Goal: Information Seeking & Learning: Learn about a topic

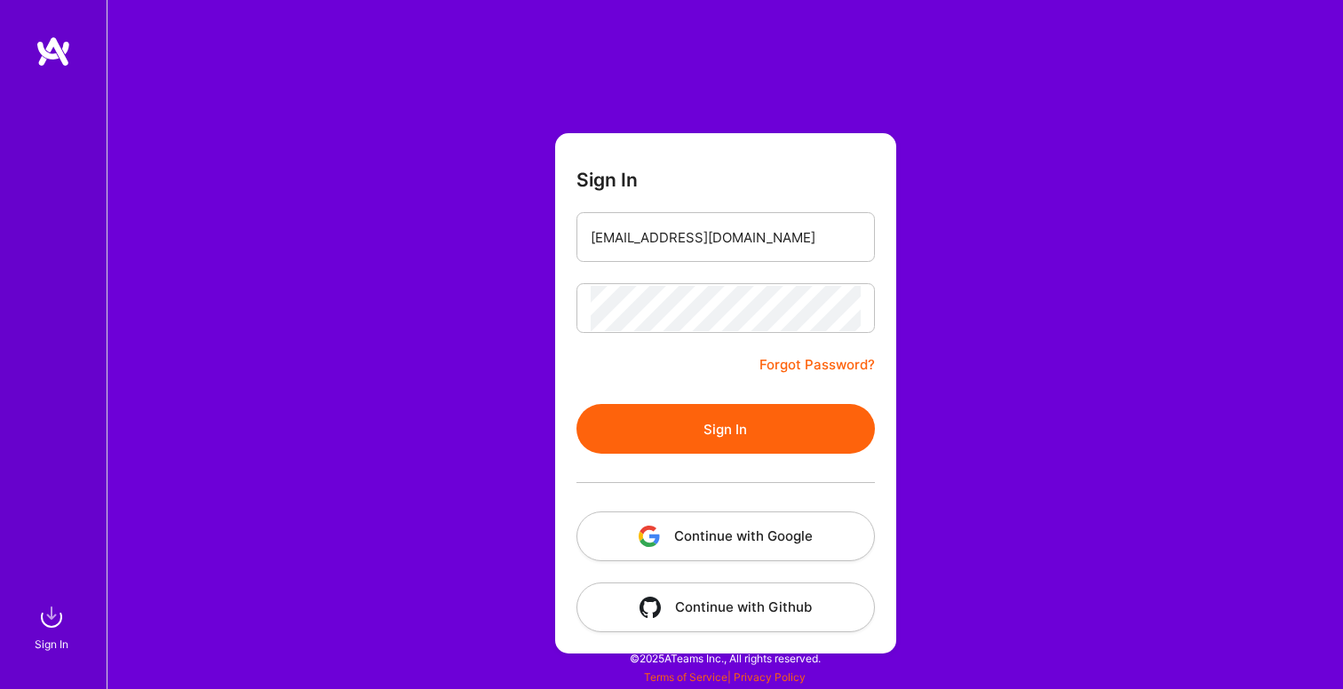
click at [576, 404] on button "Sign In" at bounding box center [725, 429] width 298 height 50
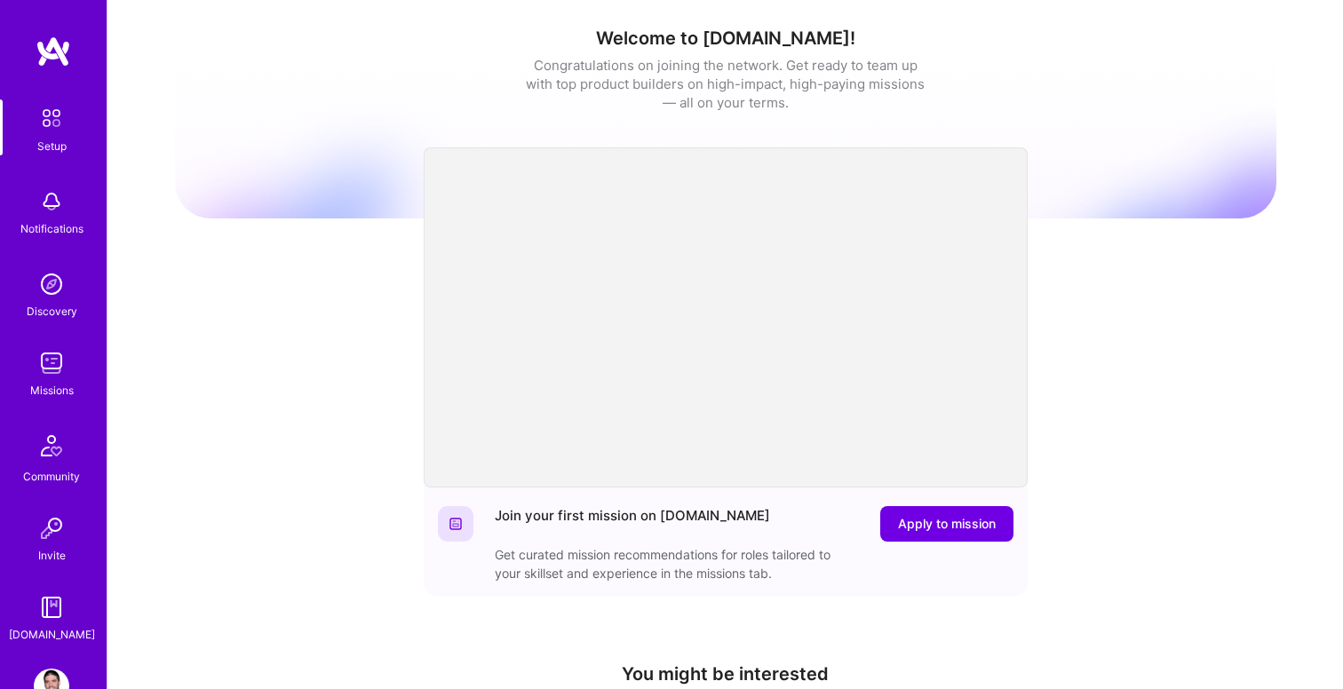
click at [44, 361] on img at bounding box center [52, 363] width 36 height 36
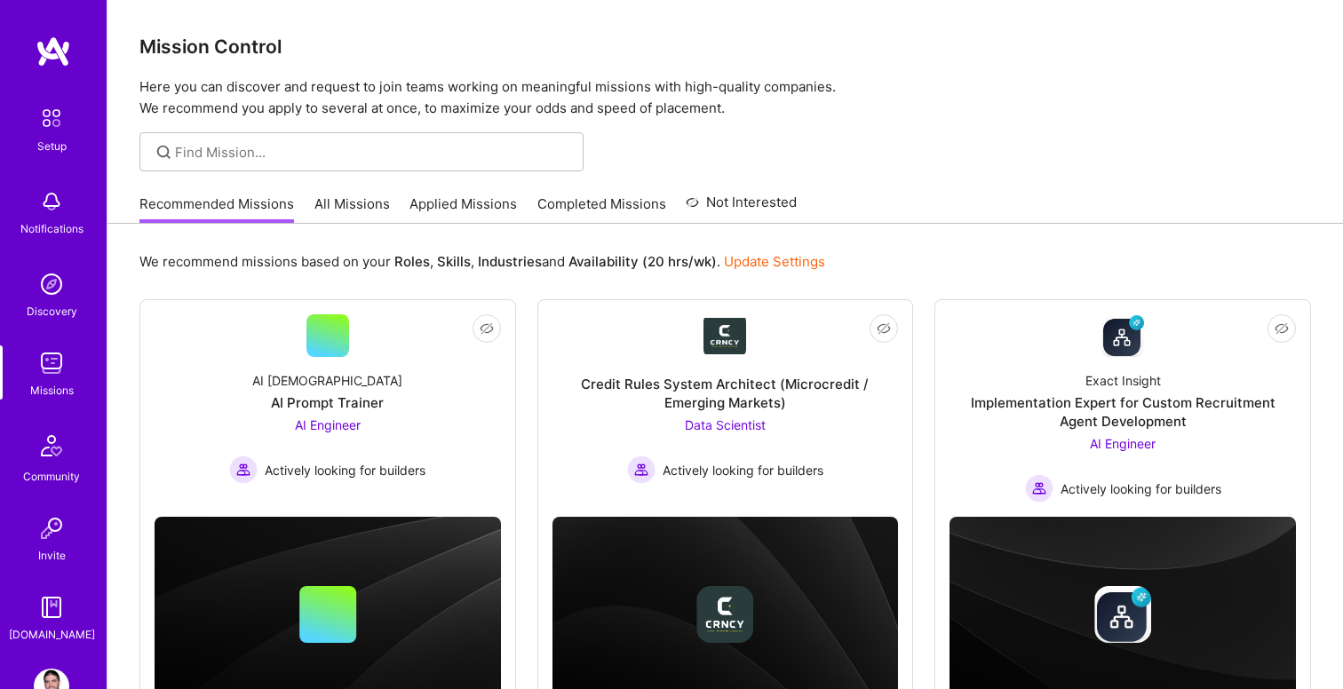
click at [350, 203] on link "All Missions" at bounding box center [351, 208] width 75 height 29
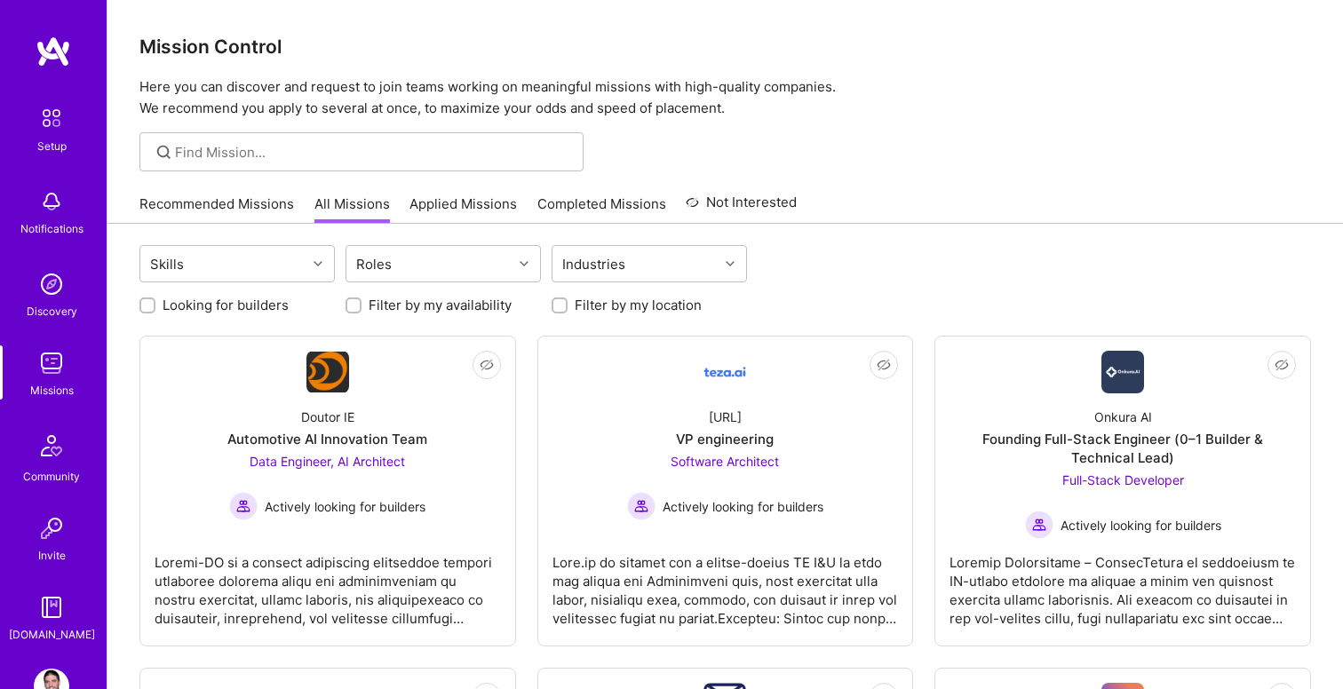
scroll to position [76, 0]
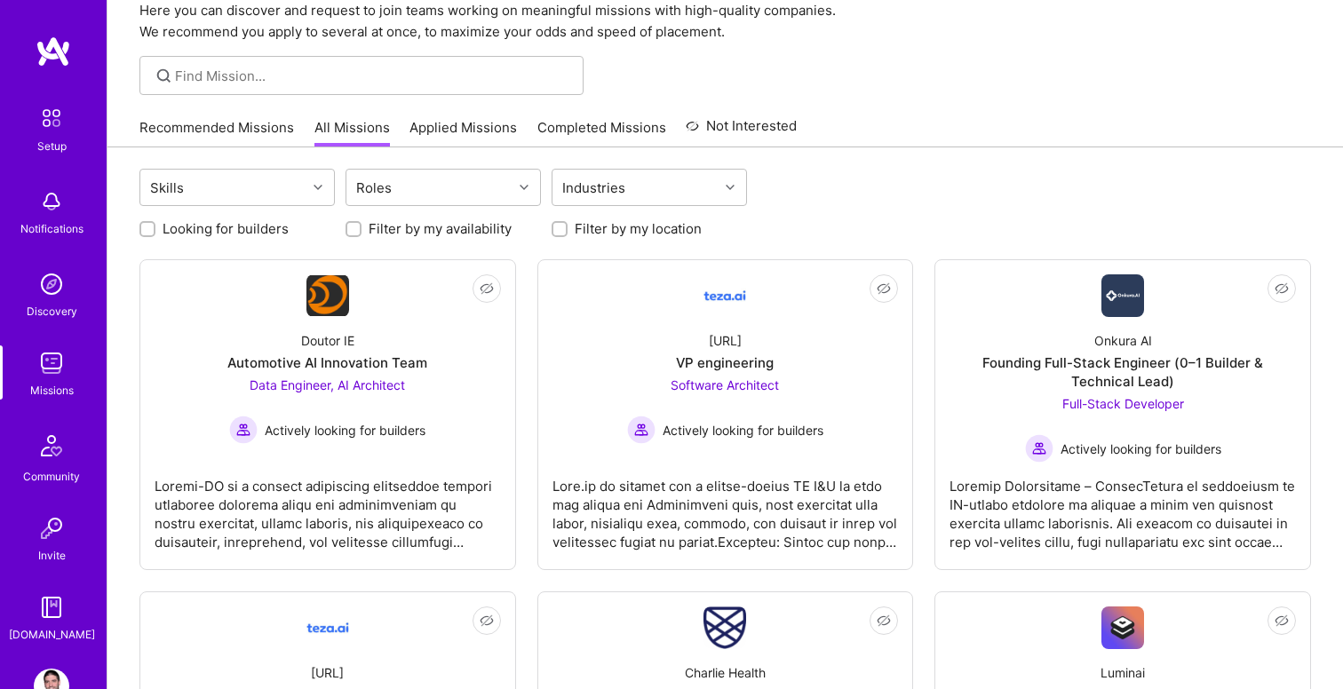
click at [348, 441] on div "Actively looking for builders" at bounding box center [327, 430] width 196 height 28
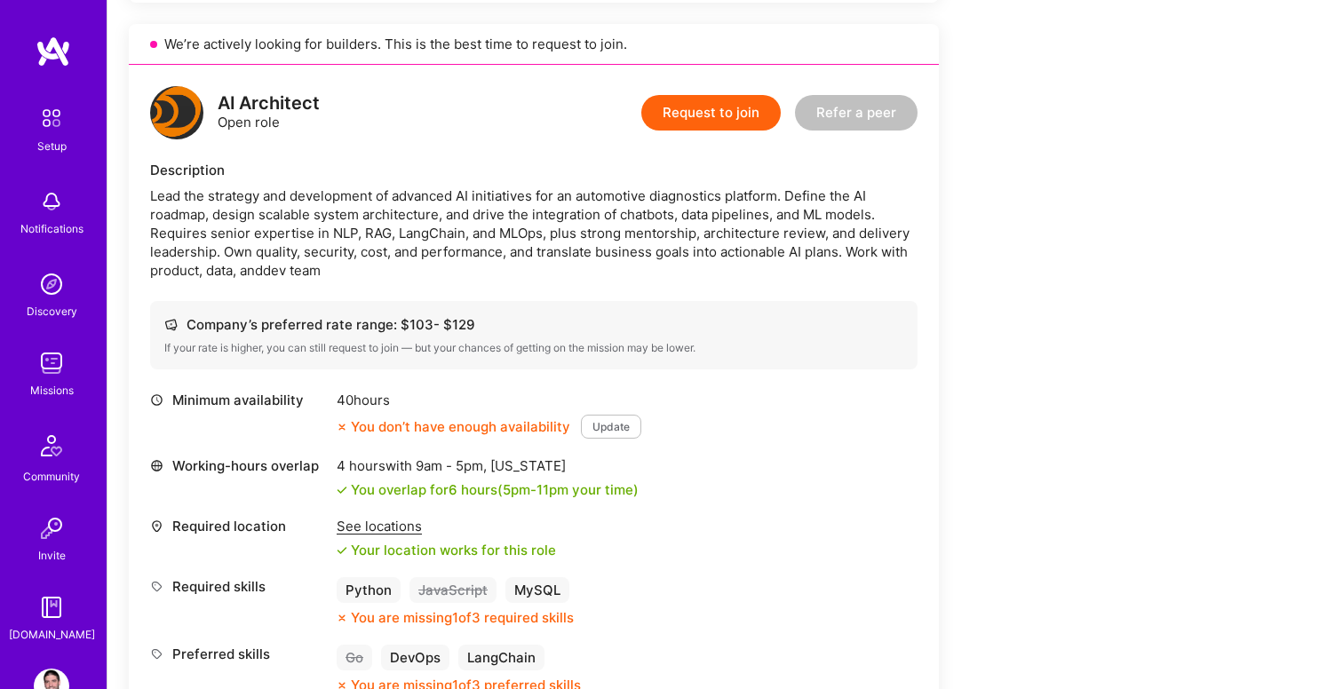
scroll to position [1109, 0]
